Goal: Information Seeking & Learning: Learn about a topic

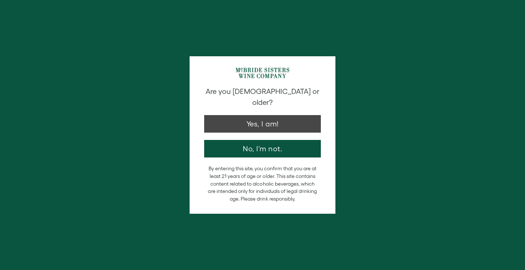
click at [265, 115] on button "Yes, I am!" at bounding box center [262, 124] width 117 height 18
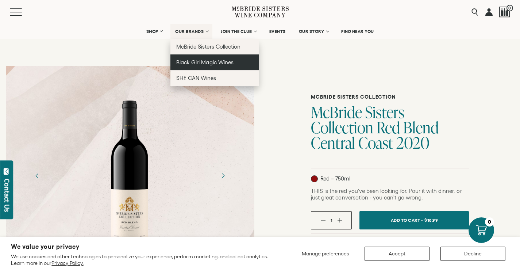
click at [197, 61] on span "Black Girl Magic Wines" at bounding box center [204, 62] width 57 height 6
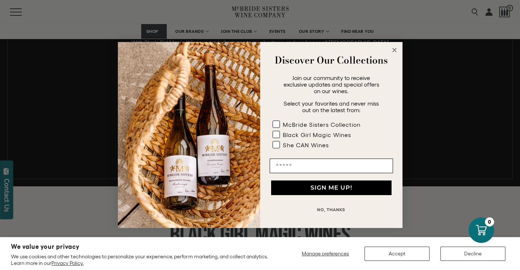
scroll to position [507, 0]
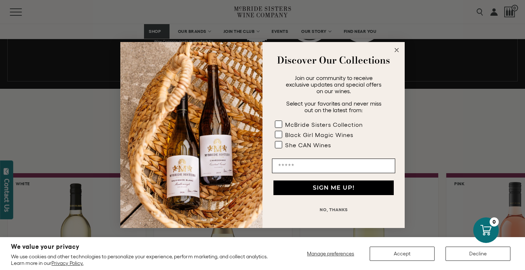
click at [396, 47] on circle "Close dialog" at bounding box center [397, 50] width 8 height 8
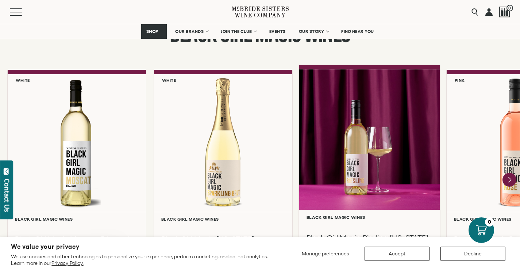
scroll to position [619, 0]
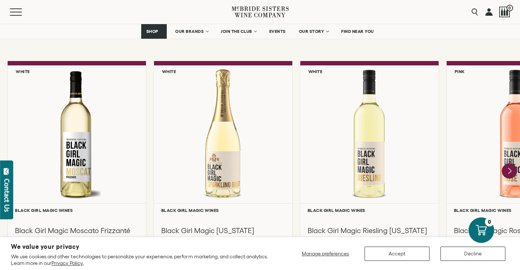
click at [509, 170] on icon "Next" at bounding box center [509, 170] width 3 height 6
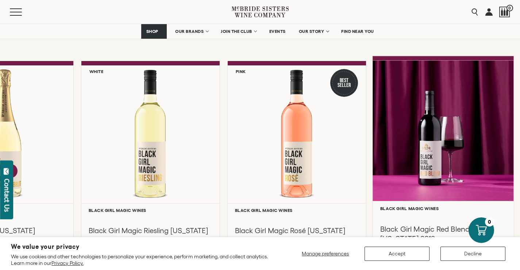
click at [433, 157] on div at bounding box center [442, 130] width 141 height 140
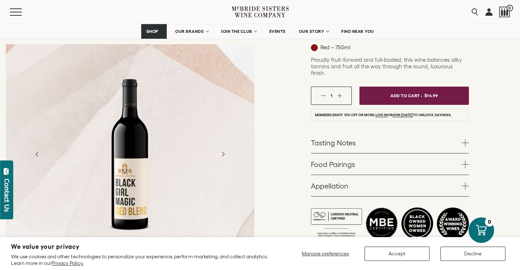
scroll to position [142, 0]
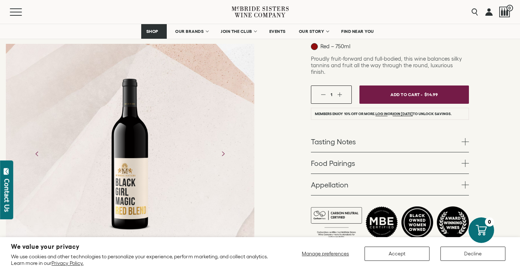
click at [465, 138] on span at bounding box center [464, 141] width 7 height 7
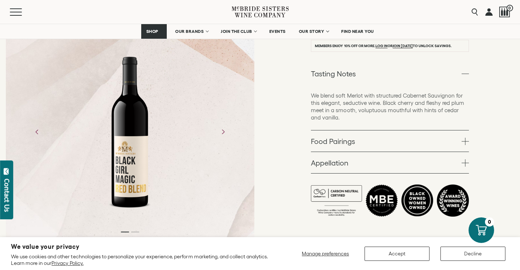
scroll to position [226, 0]
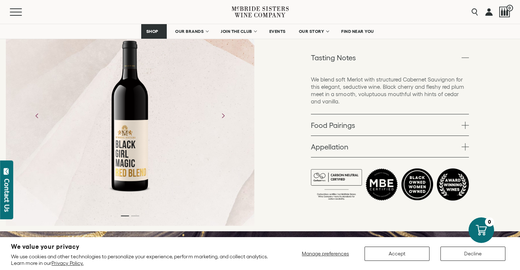
click at [463, 143] on span at bounding box center [464, 146] width 7 height 7
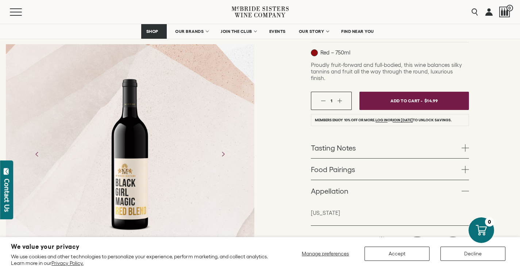
scroll to position [135, 0]
click at [468, 252] on button "Decline" at bounding box center [472, 253] width 65 height 14
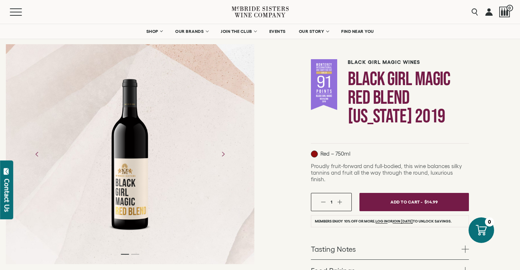
scroll to position [25, 0]
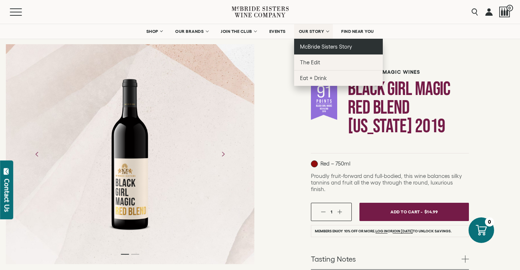
click at [315, 47] on span "McBride Sisters Story" at bounding box center [326, 46] width 52 height 6
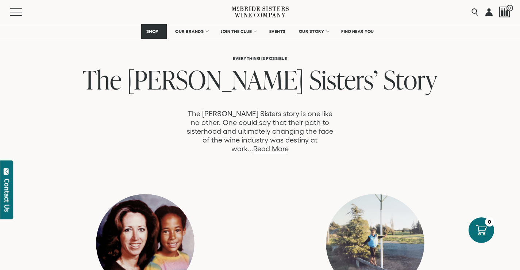
scroll to position [357, 0]
click at [289, 145] on link "Read More" at bounding box center [270, 149] width 35 height 8
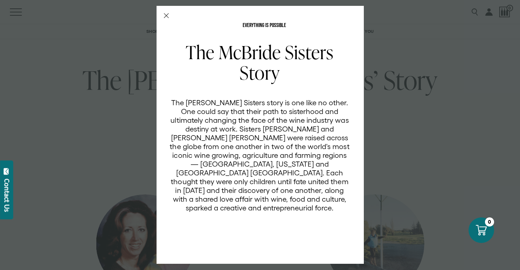
scroll to position [0, 0]
click at [166, 15] on line "Close Modal" at bounding box center [166, 15] width 4 height 4
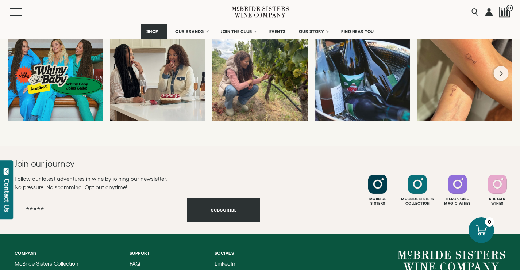
scroll to position [2862, 0]
